Goal: Task Accomplishment & Management: Complete application form

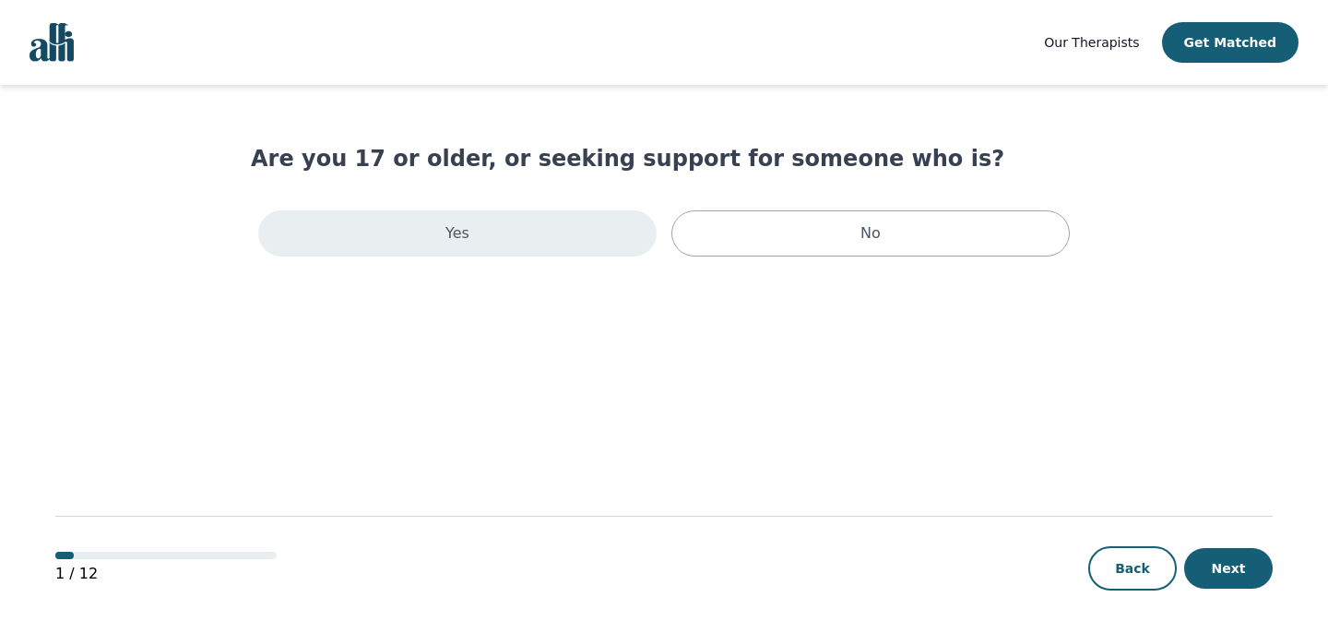
click at [544, 224] on div "Yes" at bounding box center [457, 233] width 398 height 46
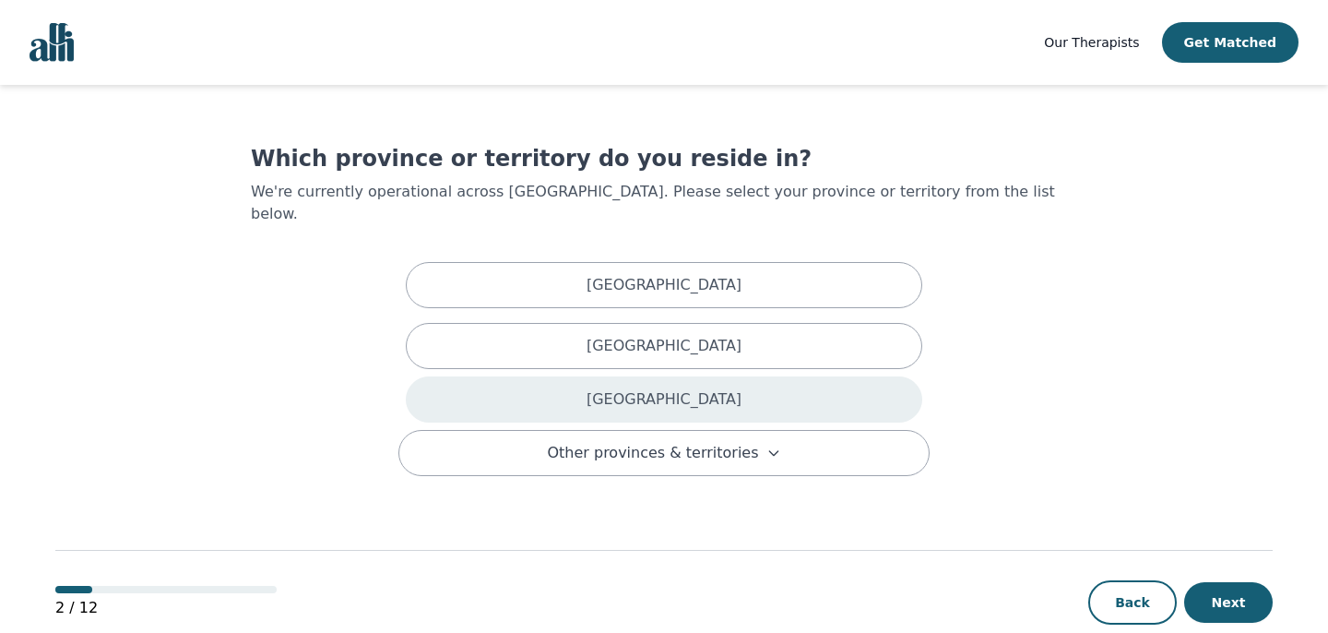
click at [545, 376] on div "[GEOGRAPHIC_DATA]" at bounding box center [664, 399] width 517 height 46
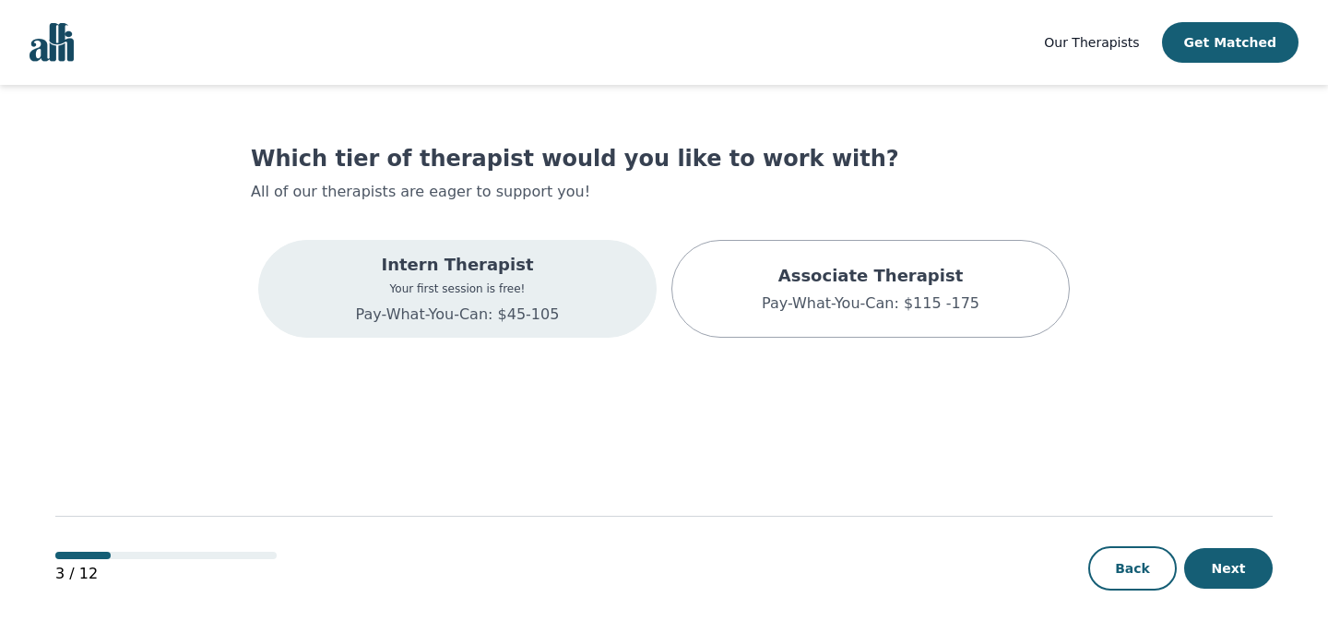
click at [552, 301] on div "Intern Therapist Your first session is free! Pay-What-You-Can: $45-105" at bounding box center [458, 289] width 204 height 74
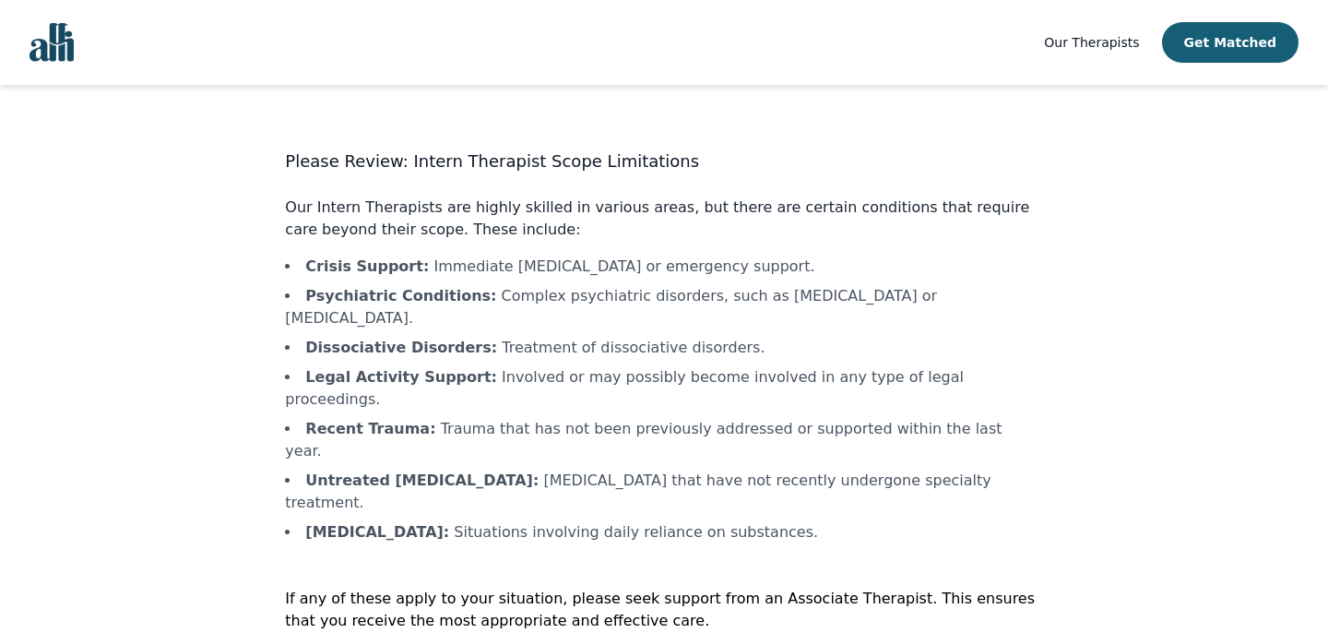
scroll to position [2, 0]
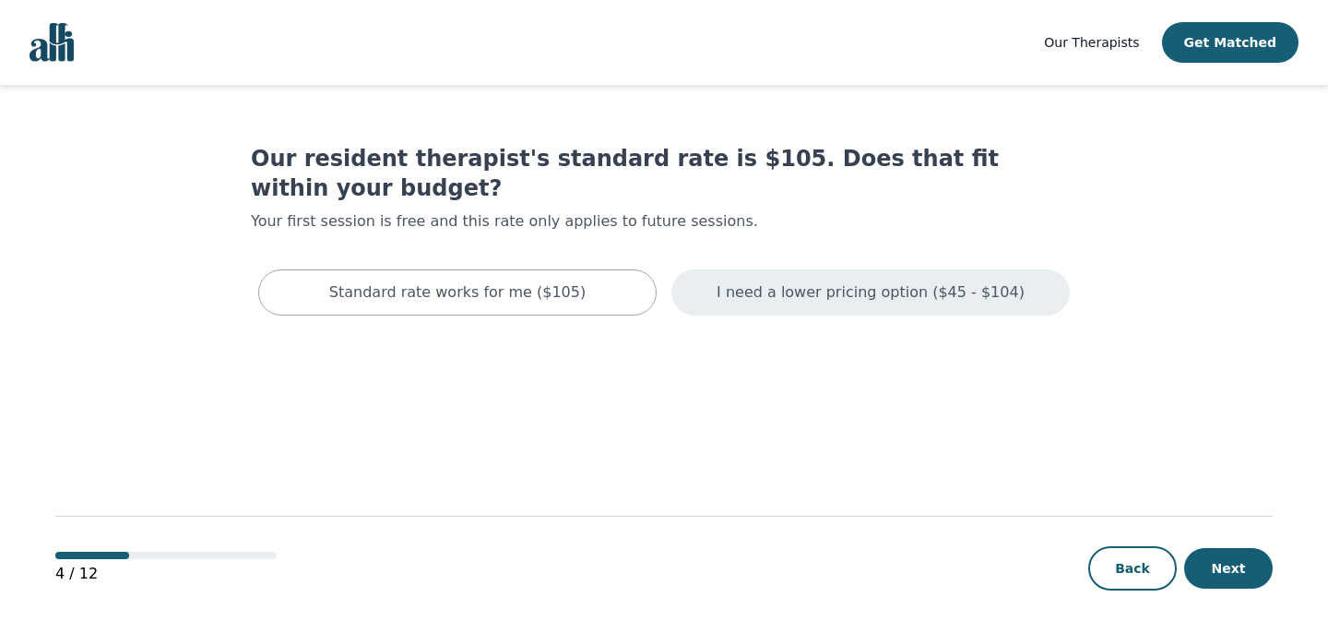
click at [785, 281] on p "I need a lower pricing option ($45 - $104)" at bounding box center [871, 292] width 308 height 22
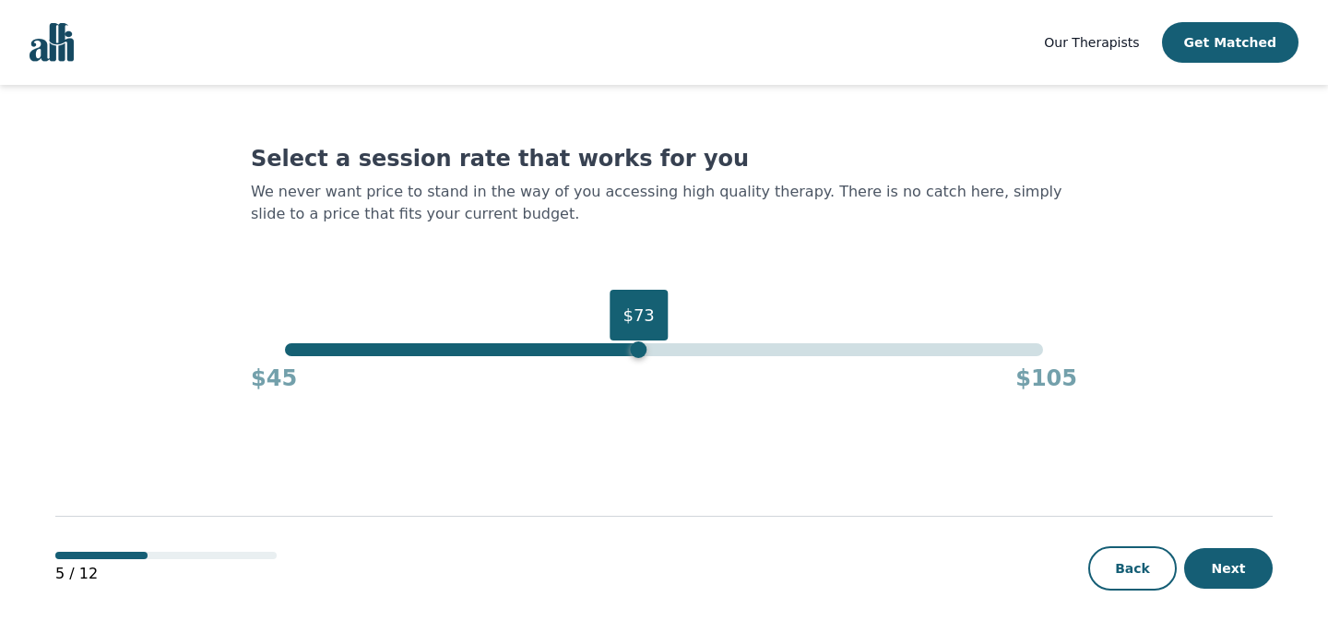
click at [646, 350] on div "$73" at bounding box center [663, 349] width 757 height 13
drag, startPoint x: 646, startPoint y: 350, endPoint x: 667, endPoint y: 353, distance: 21.4
click at [667, 353] on div "$75" at bounding box center [664, 349] width 17 height 17
click at [1229, 564] on button "Next" at bounding box center [1228, 568] width 89 height 41
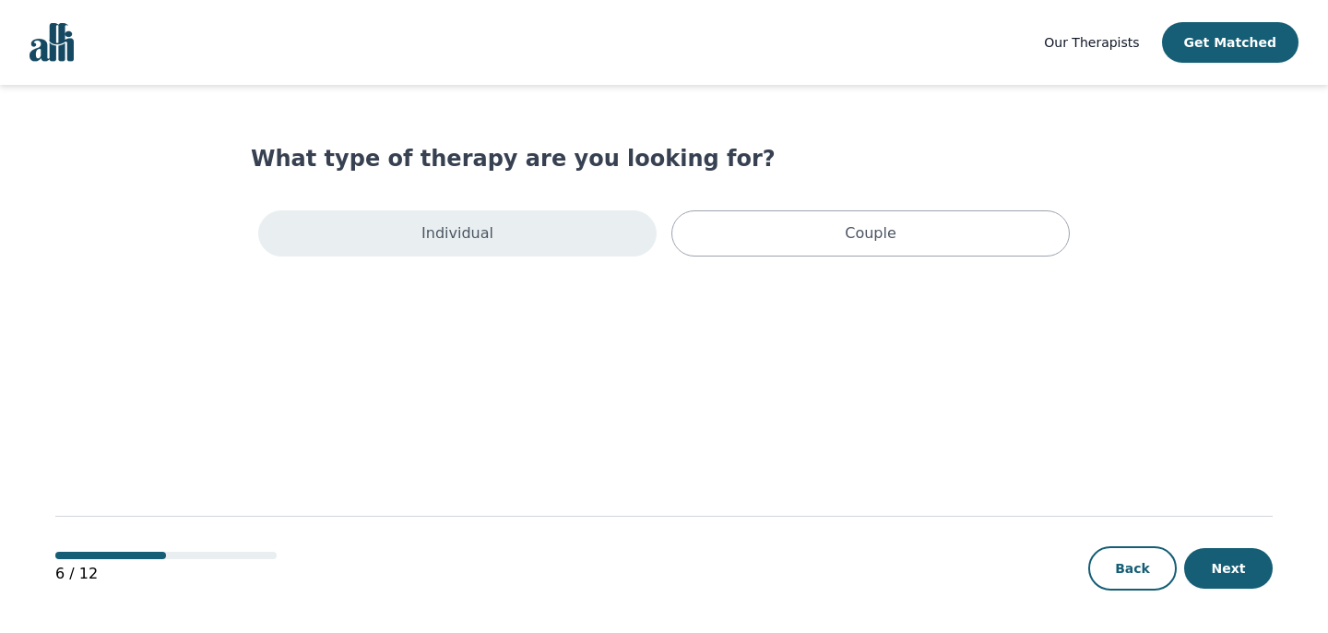
click at [528, 239] on div "Individual" at bounding box center [457, 233] width 398 height 46
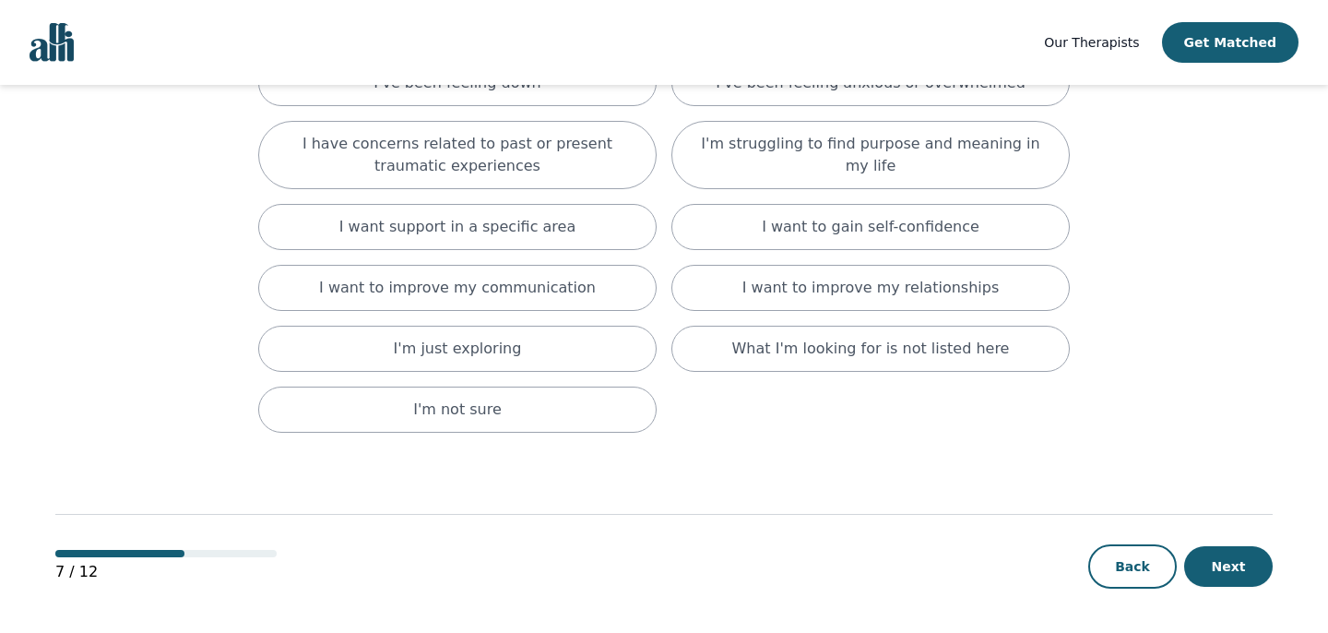
scroll to position [241, 0]
click at [1120, 568] on button "Back" at bounding box center [1132, 566] width 89 height 44
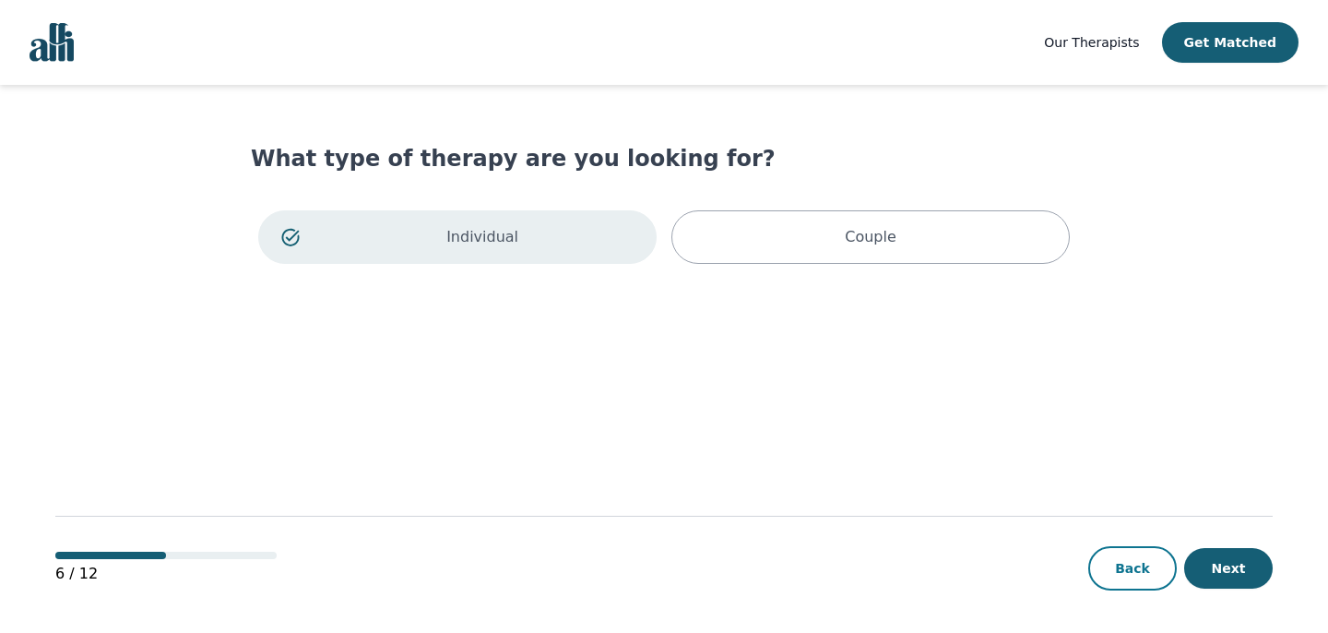
click at [1125, 573] on button "Back" at bounding box center [1132, 568] width 89 height 44
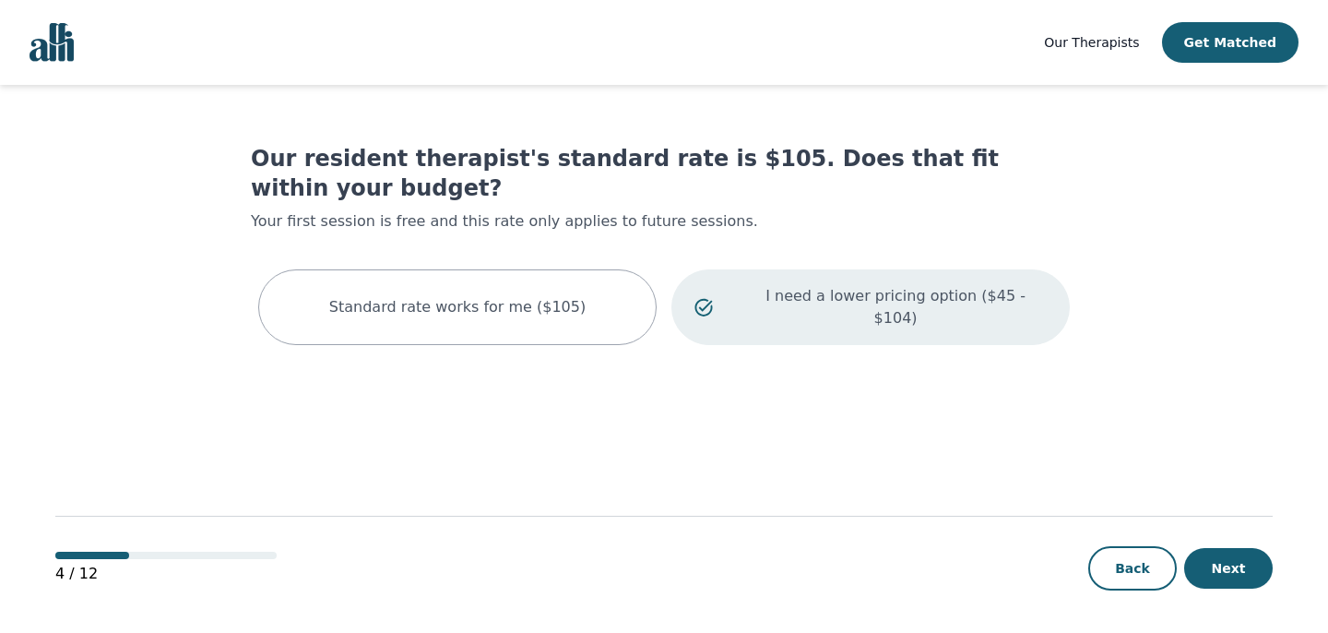
click at [906, 285] on p "I need a lower pricing option ($45 - $104)" at bounding box center [895, 307] width 303 height 44
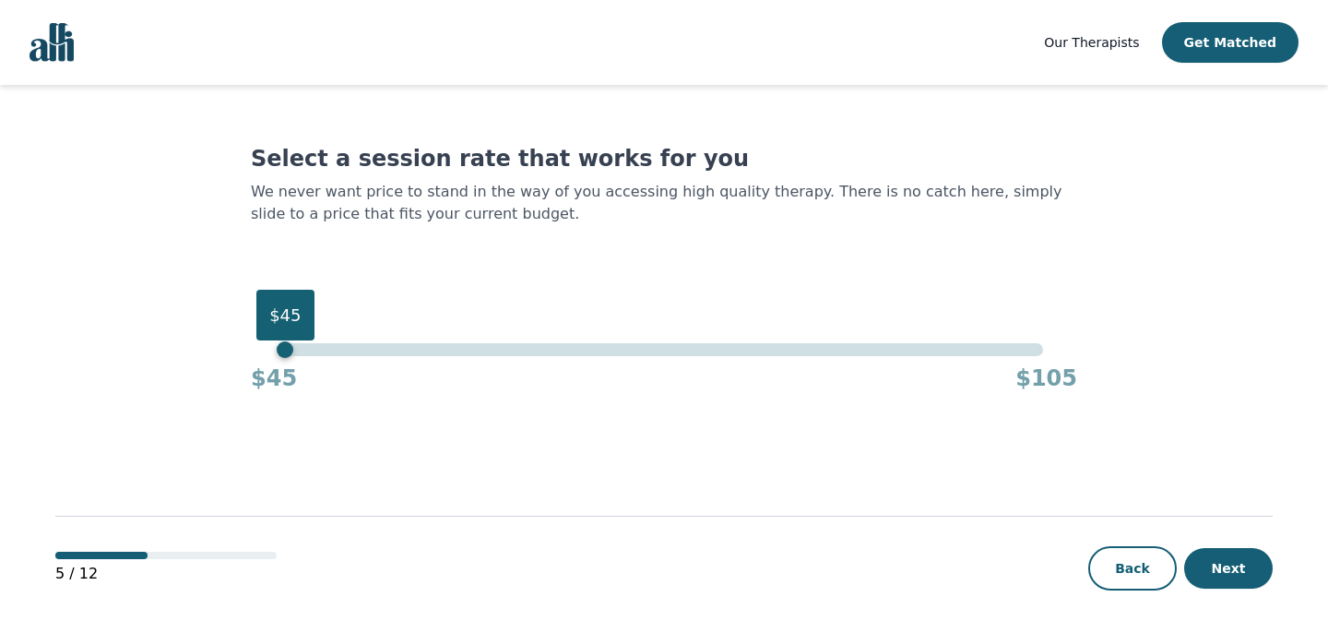
drag, startPoint x: 1041, startPoint y: 354, endPoint x: 271, endPoint y: 357, distance: 770.2
click at [271, 357] on div "$45 $45 $105" at bounding box center [664, 368] width 826 height 50
click at [1225, 575] on button "Next" at bounding box center [1228, 568] width 89 height 41
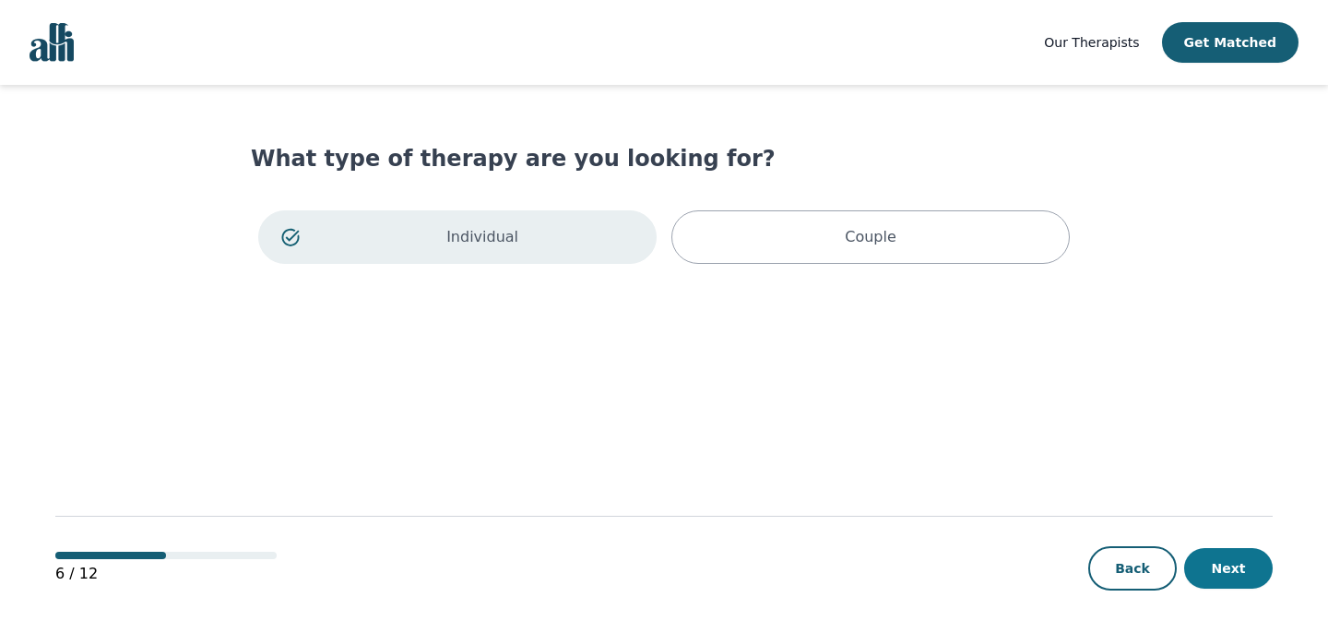
click at [1230, 574] on button "Next" at bounding box center [1228, 568] width 89 height 41
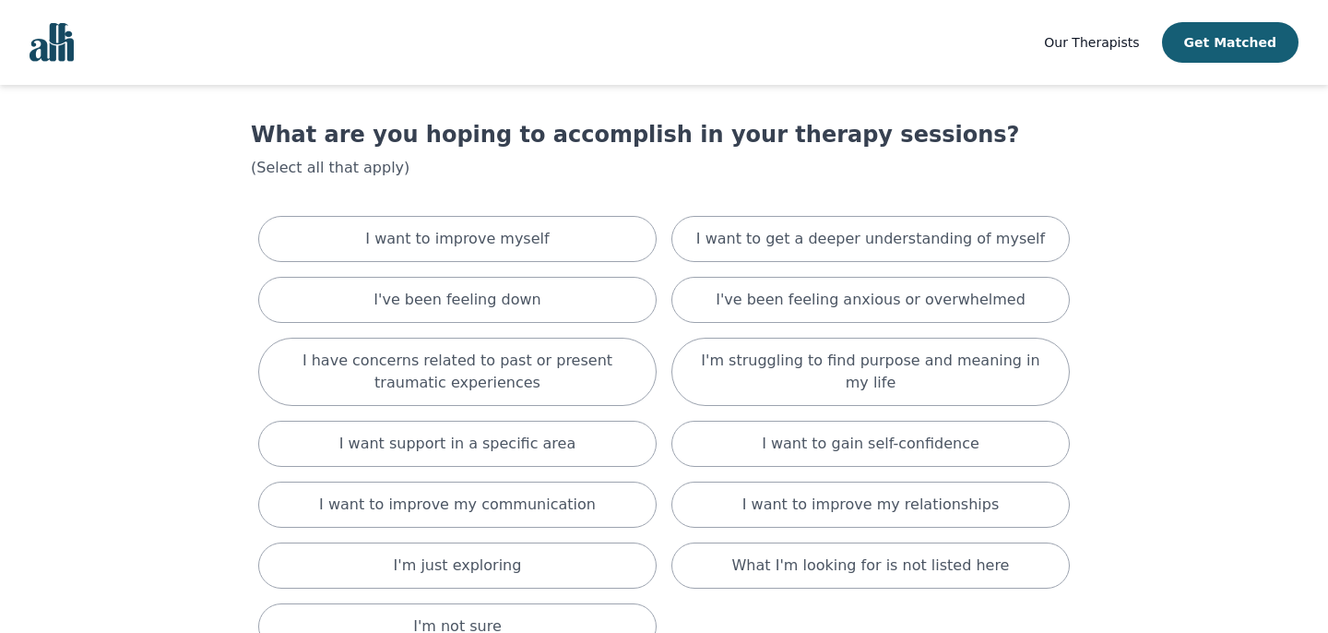
scroll to position [26, 0]
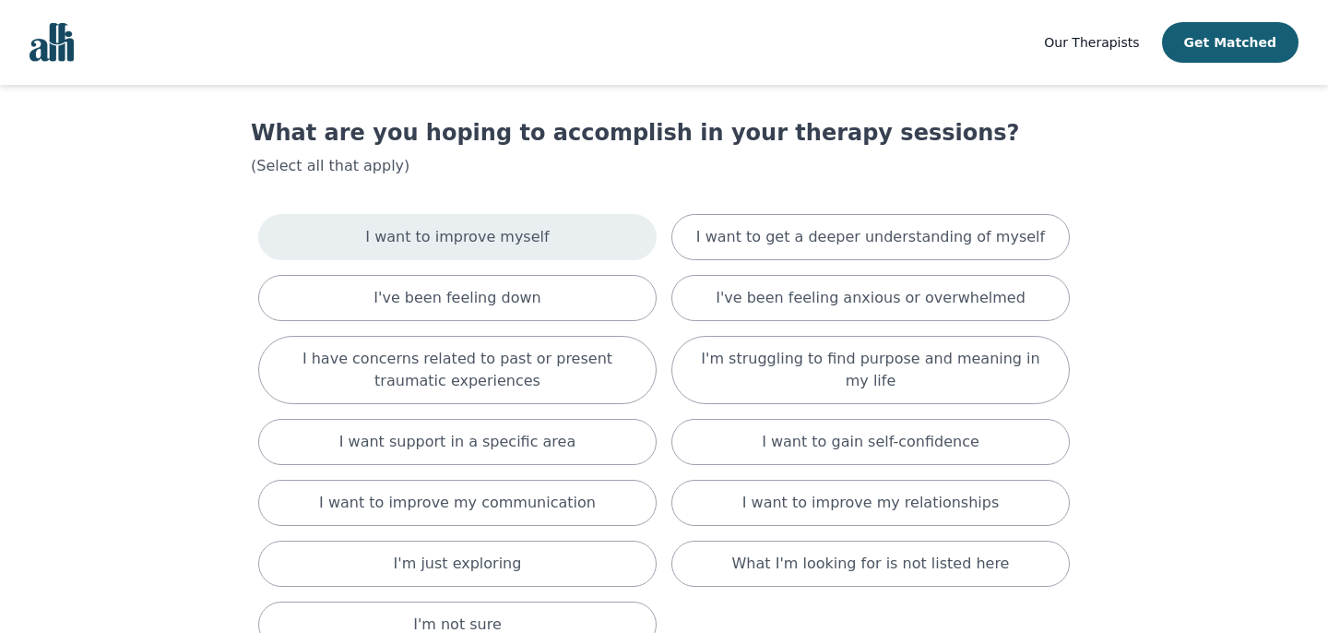
click at [499, 237] on p "I want to improve myself" at bounding box center [457, 237] width 184 height 22
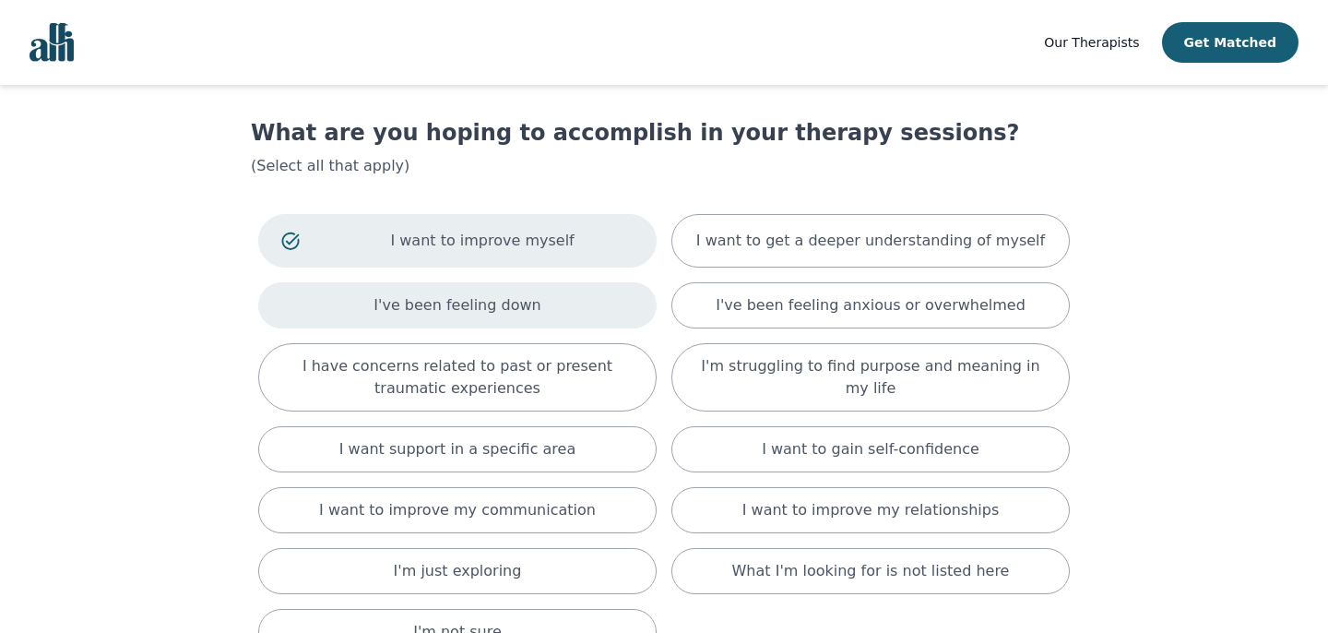
click at [465, 305] on p "I've been feeling down" at bounding box center [457, 305] width 167 height 22
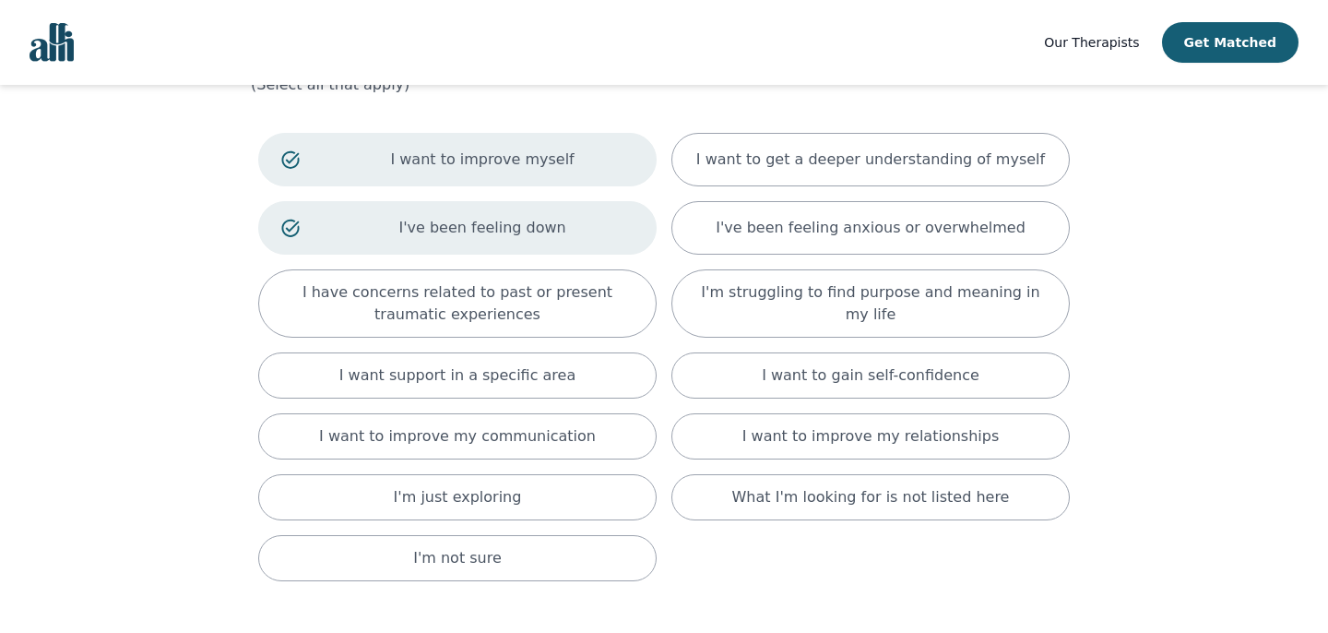
scroll to position [109, 0]
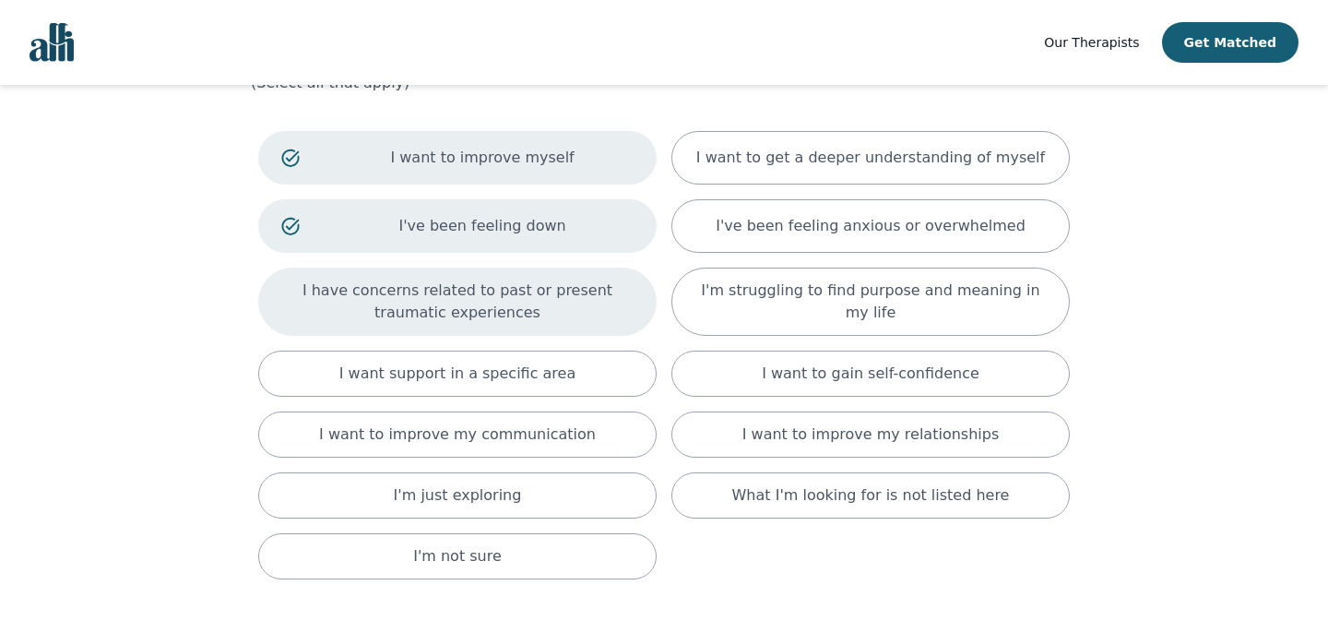
click at [465, 305] on p "I have concerns related to past or present traumatic experiences" at bounding box center [457, 301] width 352 height 44
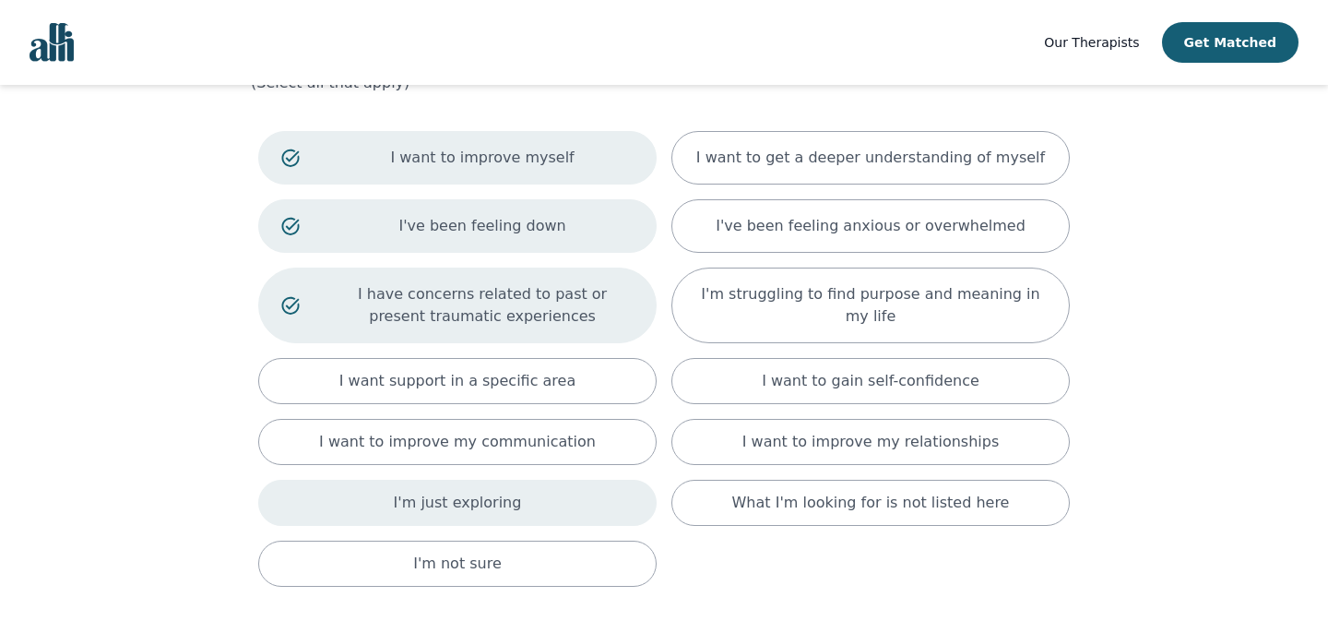
click at [547, 509] on div "I'm just exploring" at bounding box center [457, 503] width 398 height 46
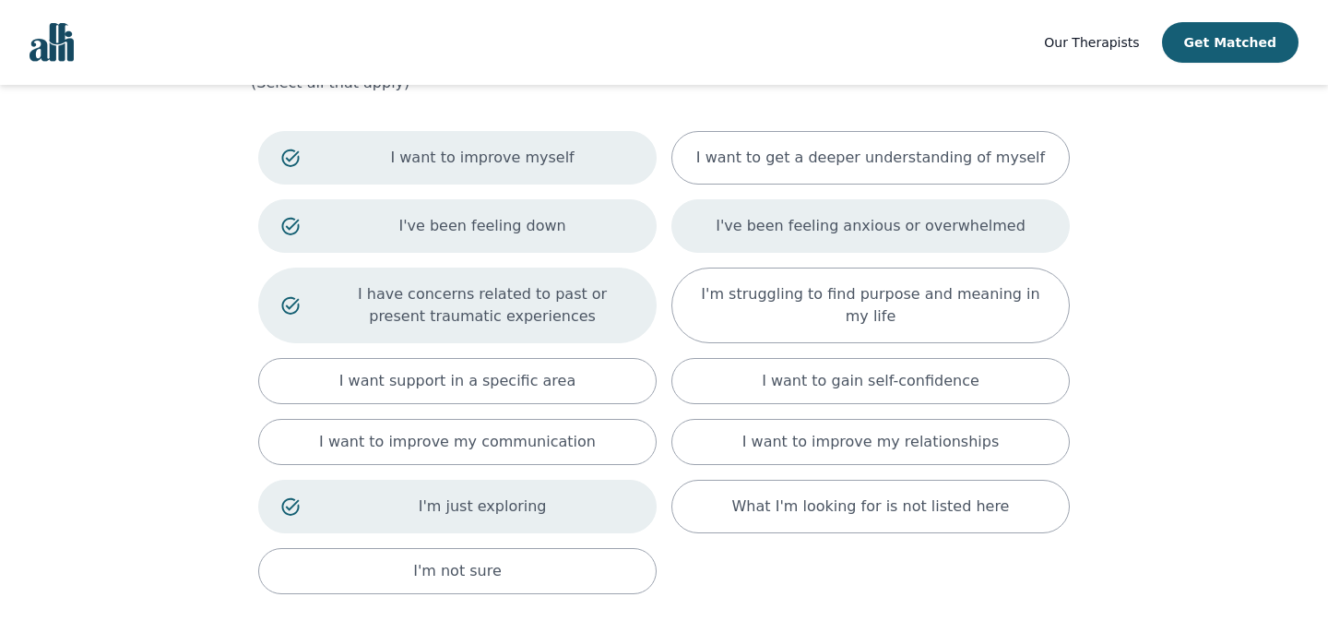
click at [853, 220] on p "I've been feeling anxious or overwhelmed" at bounding box center [871, 226] width 310 height 22
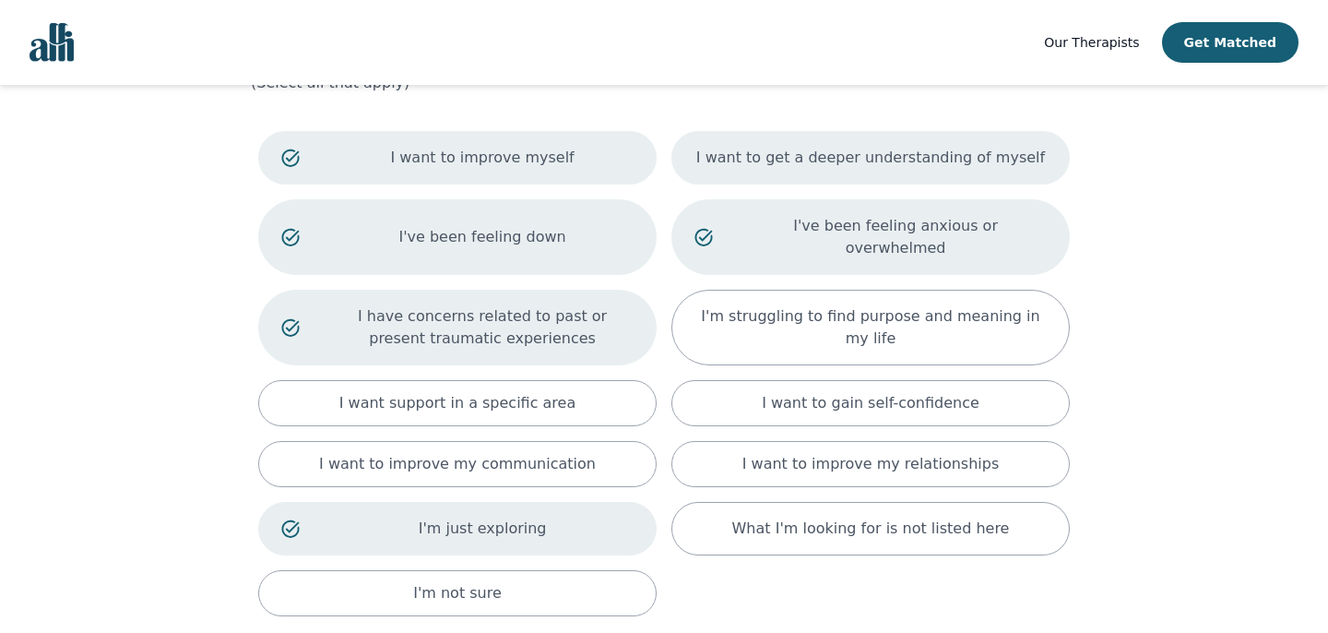
click at [876, 172] on div "I want to get a deeper understanding of myself" at bounding box center [870, 157] width 398 height 53
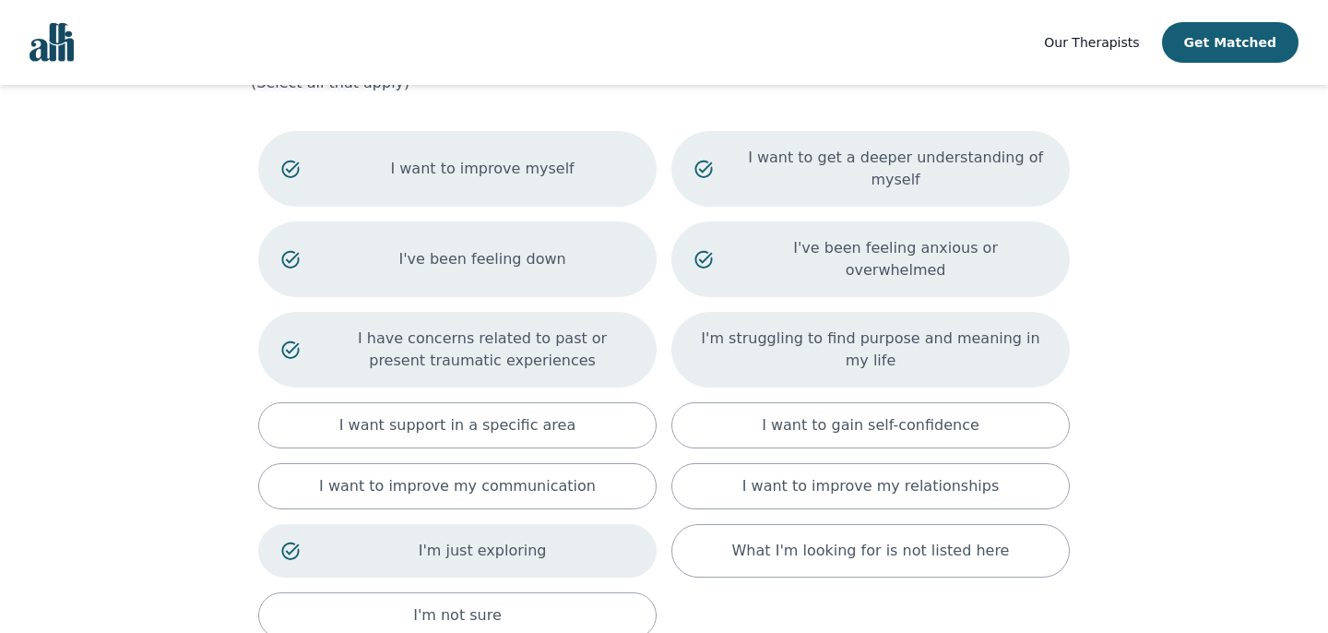
click at [815, 356] on div "I'm struggling to find purpose and meaning in my life" at bounding box center [870, 350] width 398 height 76
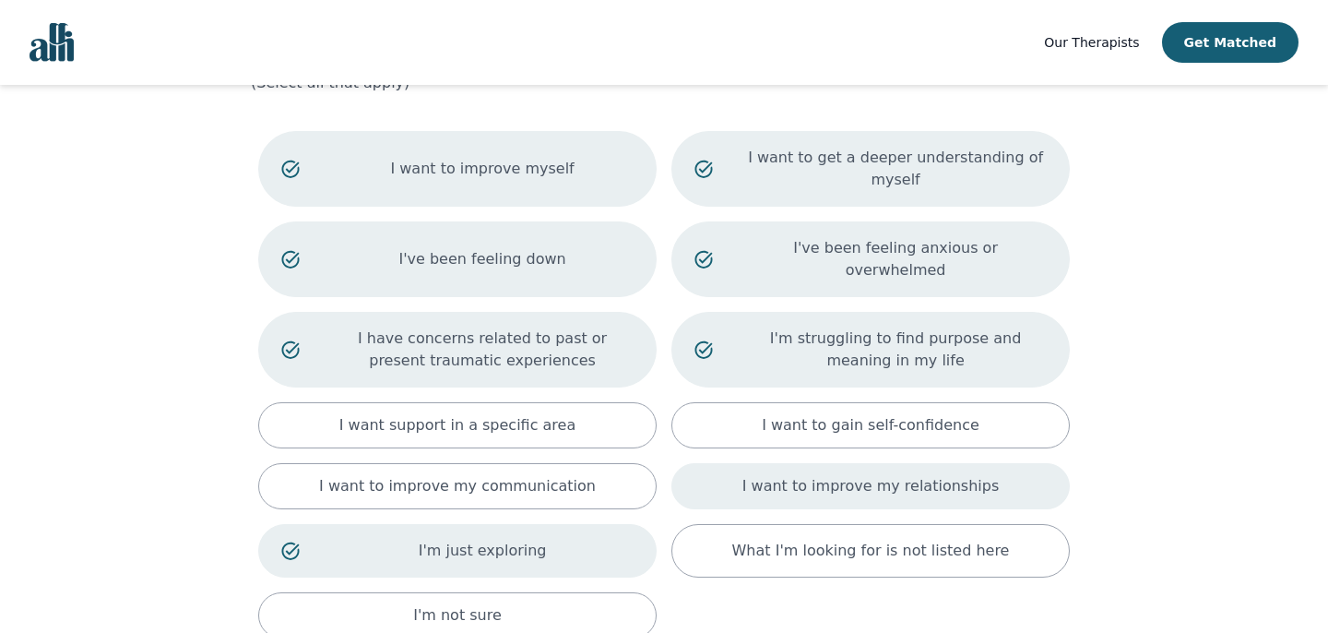
click at [772, 475] on p "I want to improve my relationships" at bounding box center [870, 486] width 256 height 22
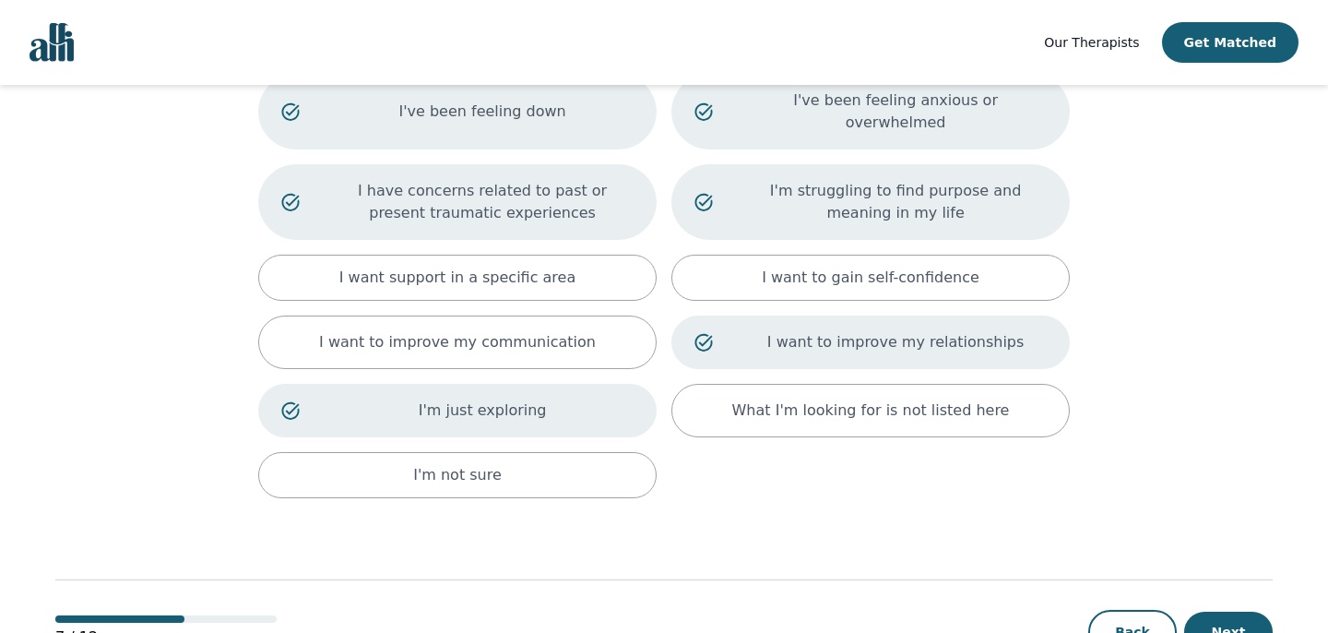
scroll to position [258, 0]
click at [1249, 611] on button "Next" at bounding box center [1228, 630] width 89 height 41
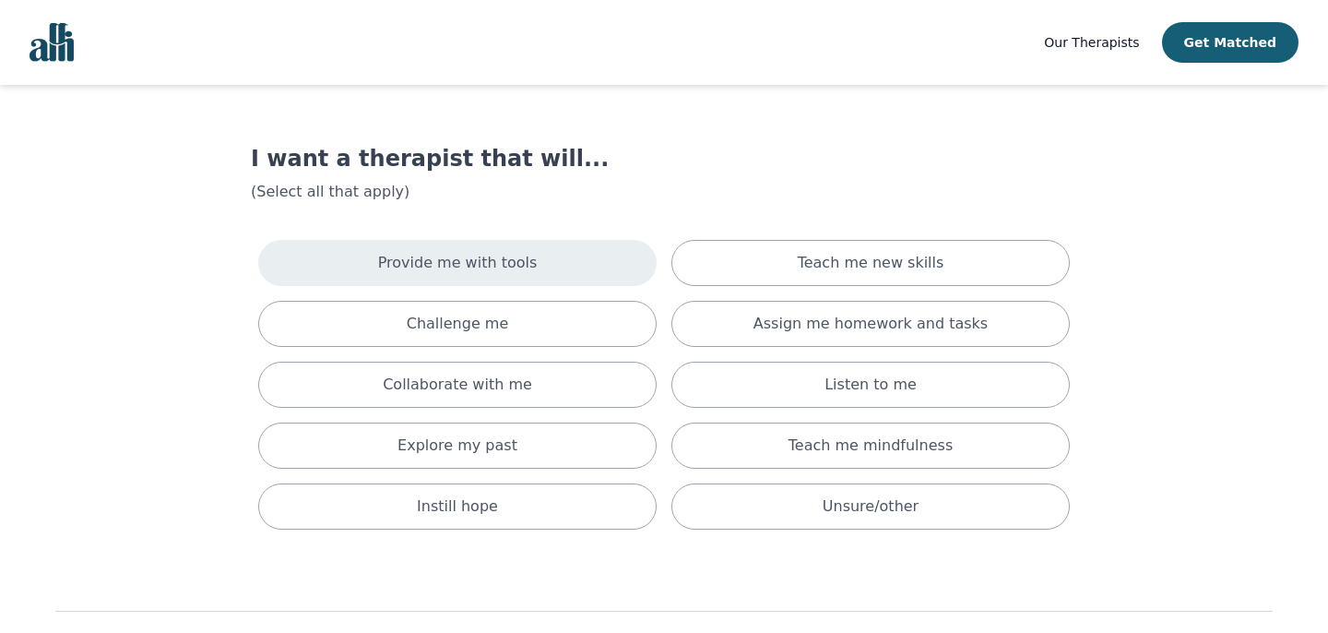
click at [529, 282] on div "Provide me with tools" at bounding box center [457, 263] width 398 height 46
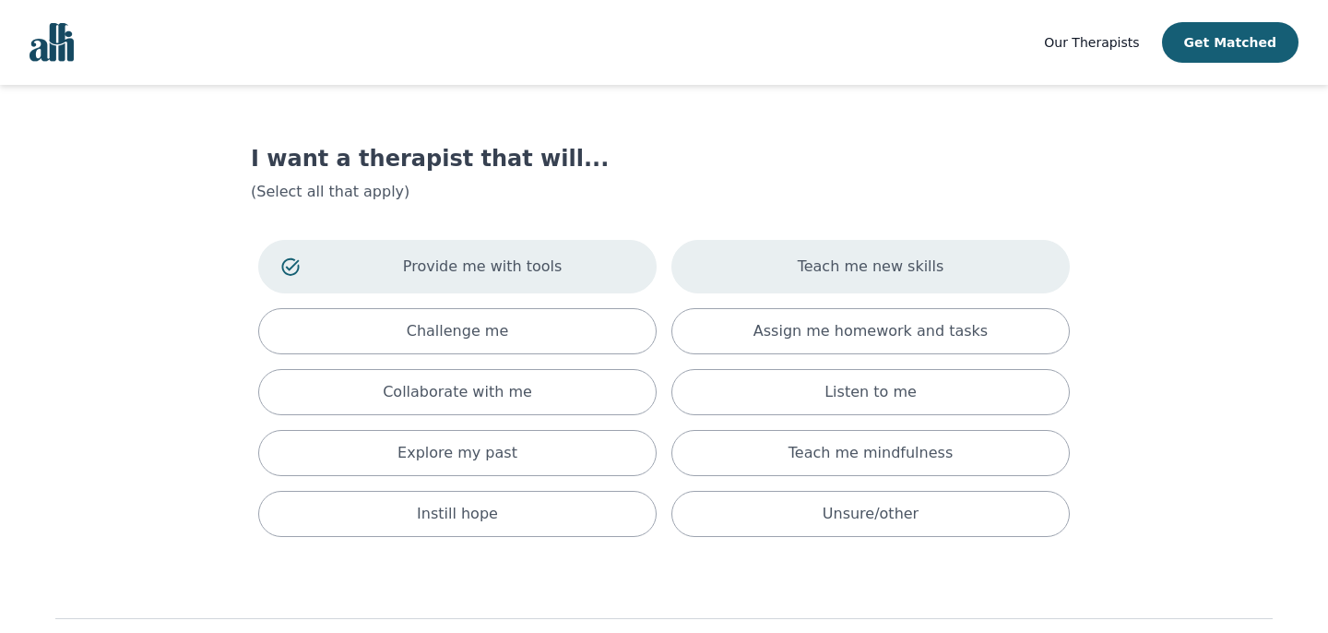
click at [778, 266] on div "Teach me new skills" at bounding box center [870, 266] width 398 height 53
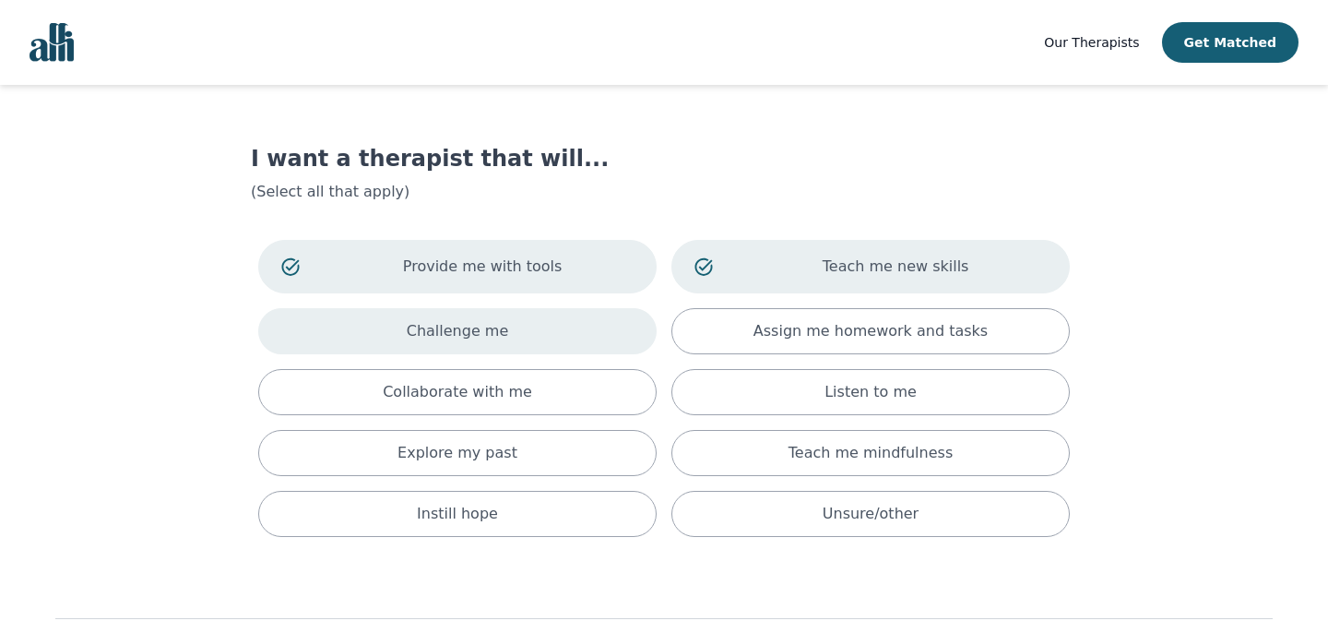
click at [572, 344] on div "Challenge me" at bounding box center [457, 331] width 398 height 46
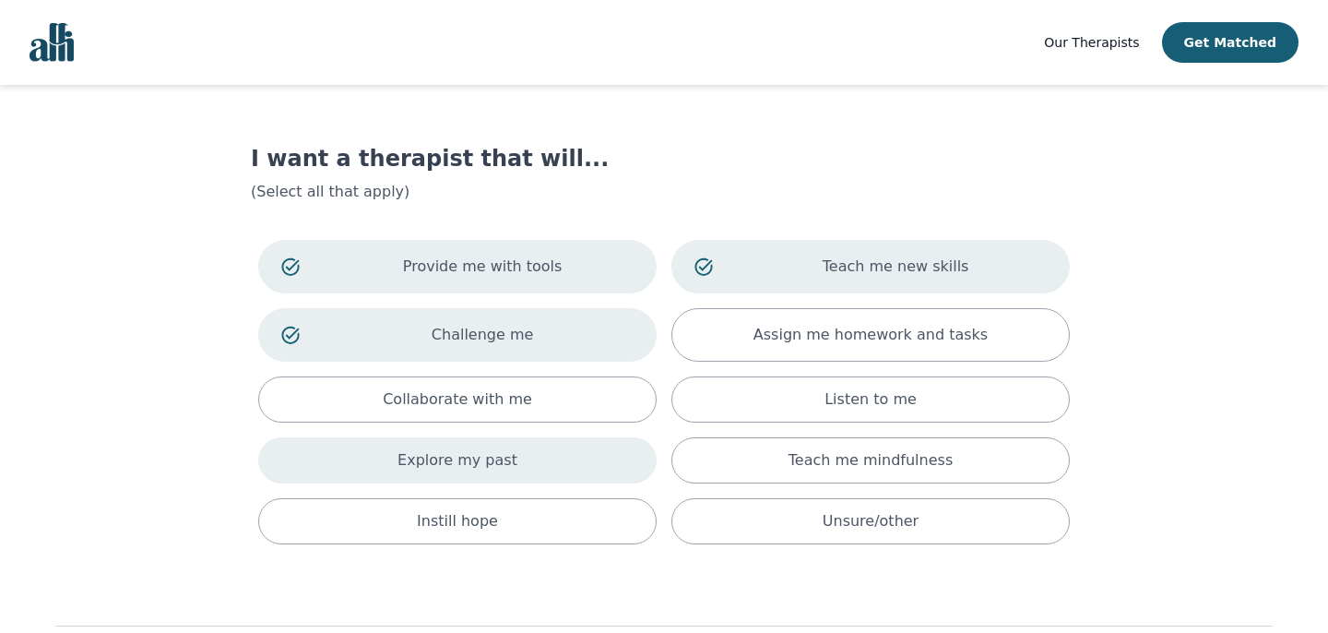
click at [481, 459] on p "Explore my past" at bounding box center [458, 460] width 120 height 22
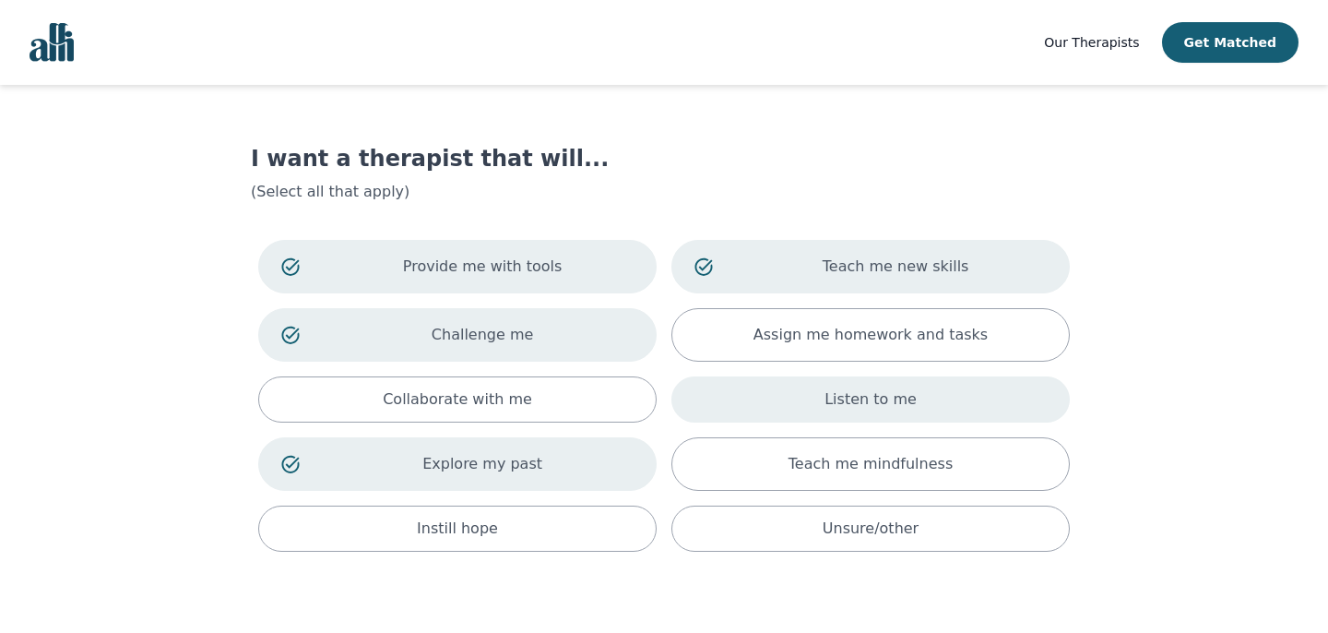
click at [825, 399] on div "Listen to me" at bounding box center [870, 399] width 398 height 46
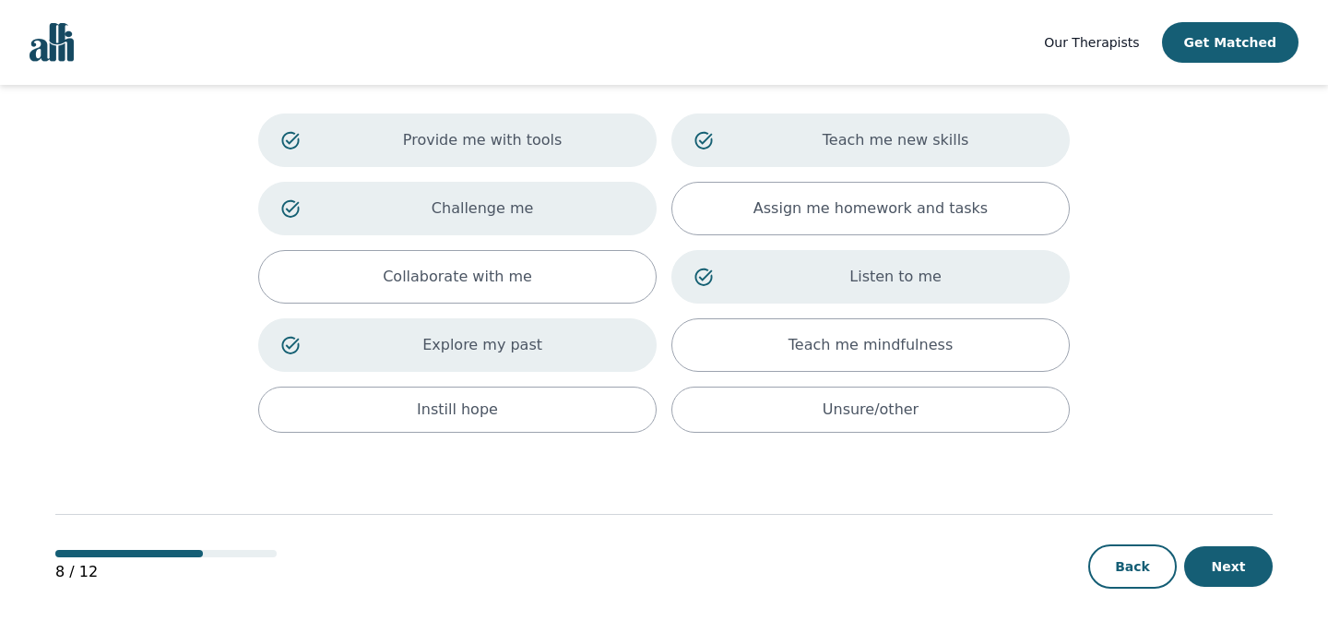
scroll to position [126, 0]
click at [1224, 560] on button "Next" at bounding box center [1228, 566] width 89 height 41
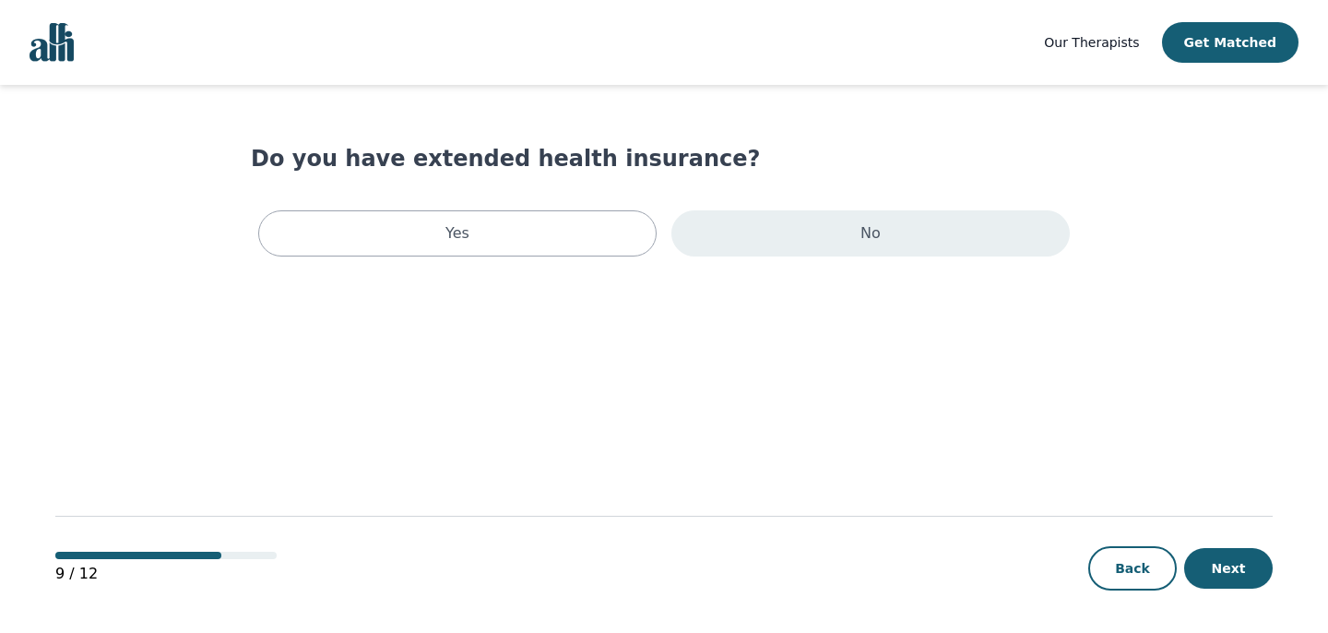
click at [801, 232] on div "No" at bounding box center [870, 233] width 398 height 46
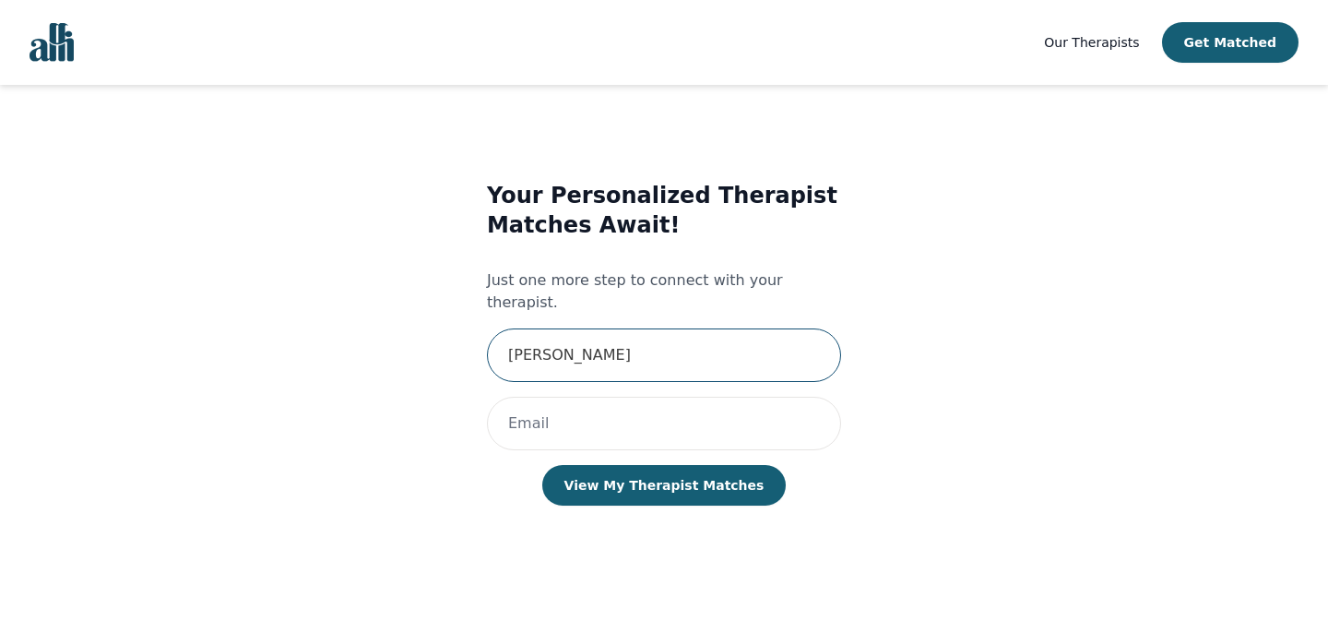
type input "[PERSON_NAME]"
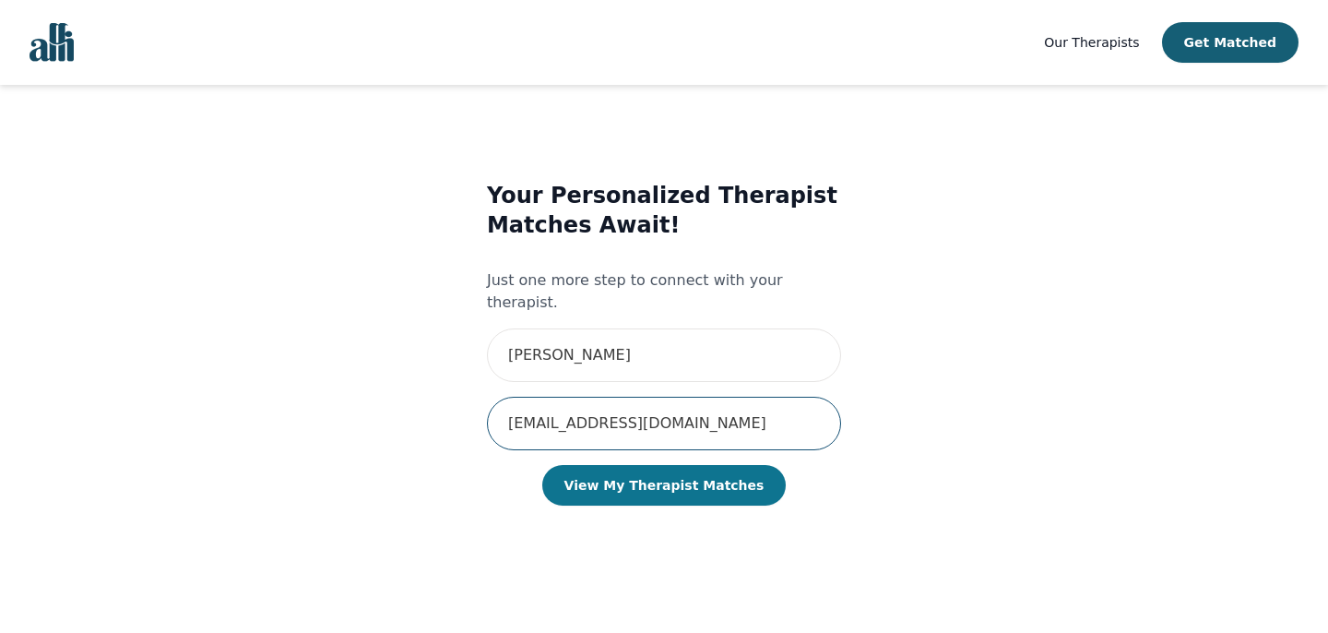
type input "[EMAIL_ADDRESS][DOMAIN_NAME]"
click at [746, 470] on button "View My Therapist Matches" at bounding box center [664, 485] width 244 height 41
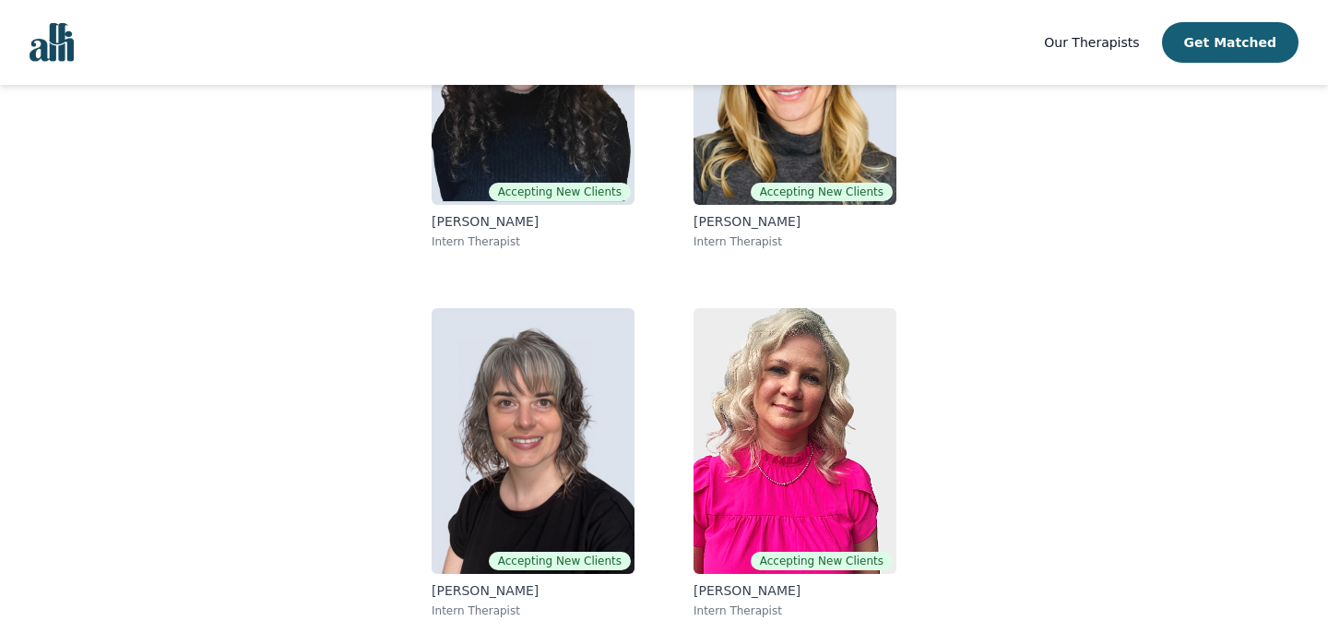
scroll to position [330, 0]
